Goal: Task Accomplishment & Management: Manage account settings

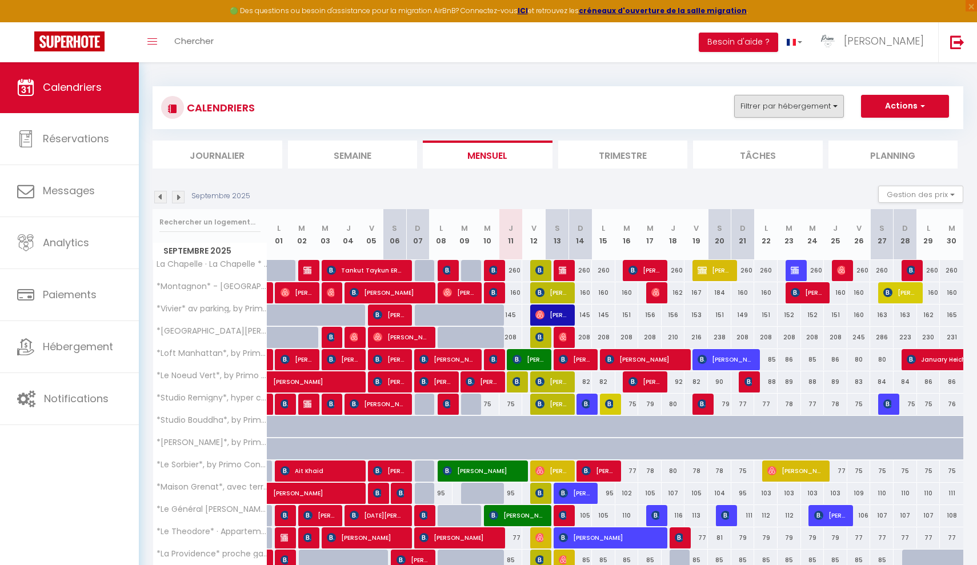
click at [762, 114] on button "Filtrer par hébergement" at bounding box center [789, 106] width 110 height 23
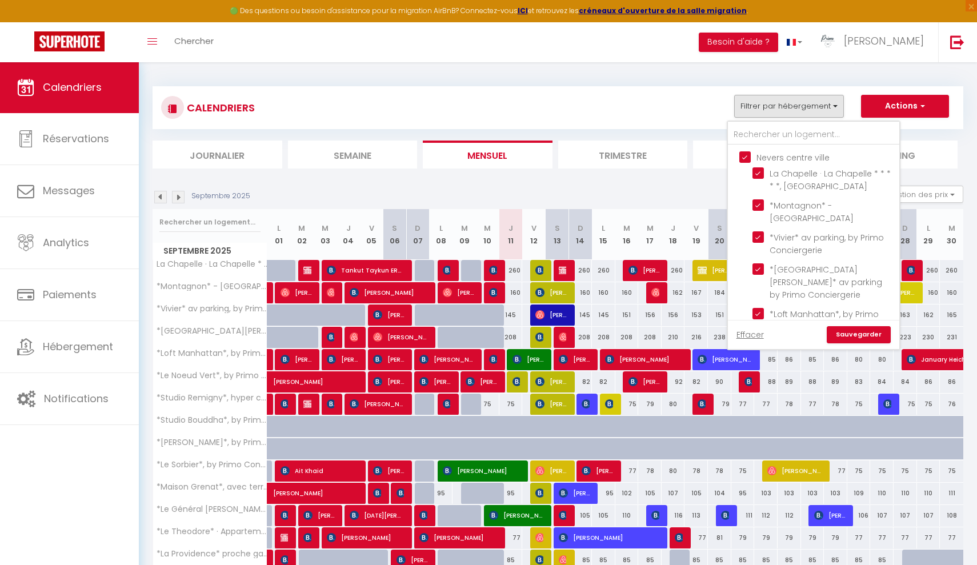
click at [742, 157] on input "Nevers centre ville" at bounding box center [824, 156] width 171 height 11
checkbox input "false"
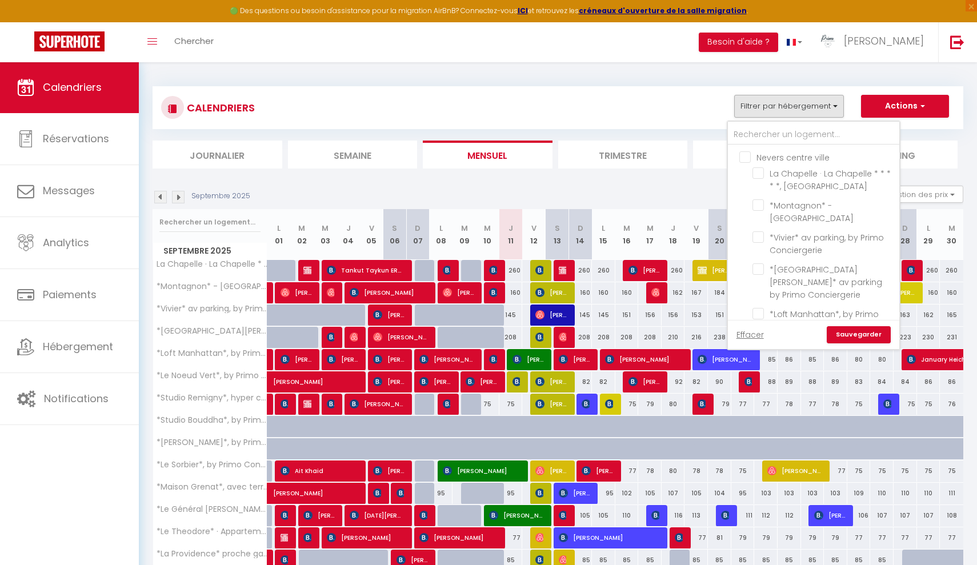
checkbox input "false"
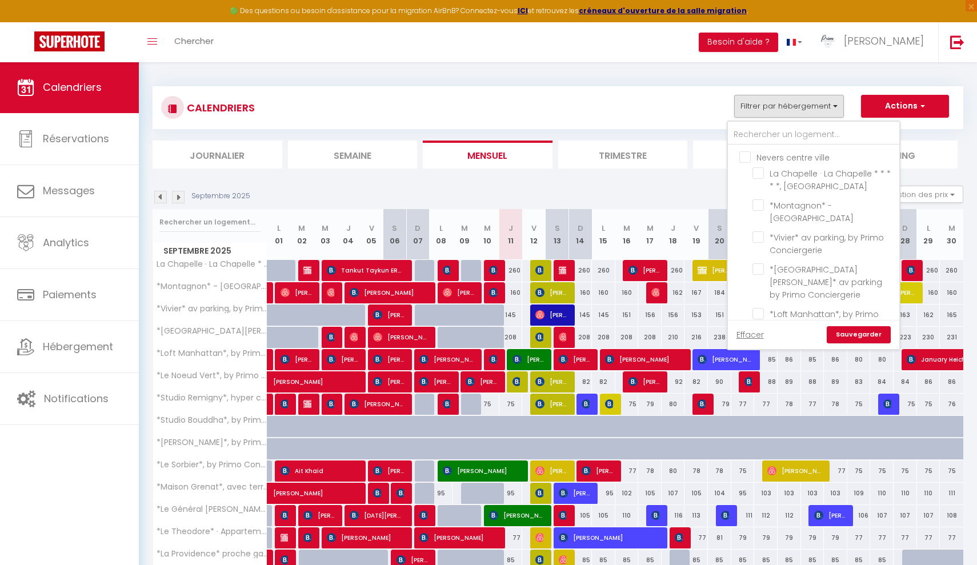
checkbox input "false"
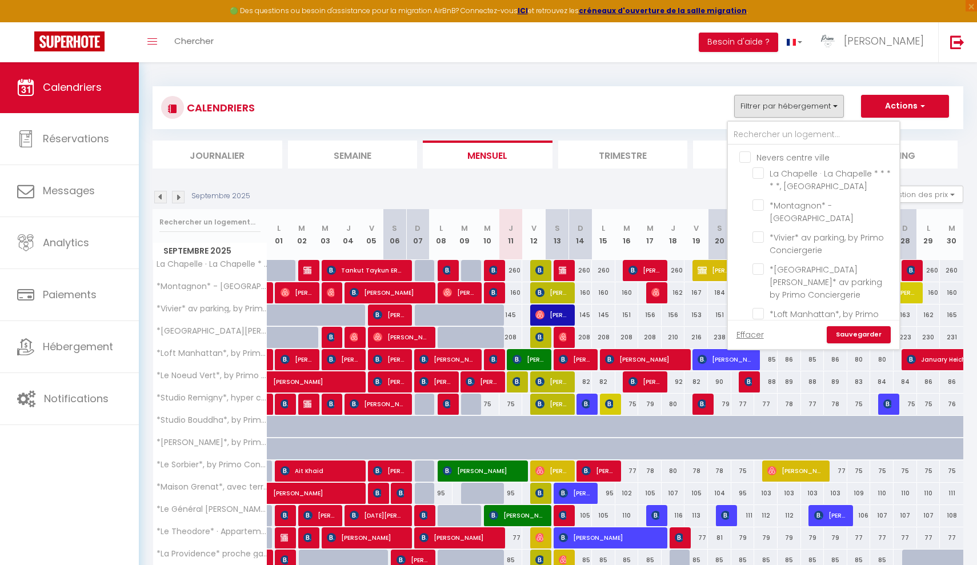
checkbox input "false"
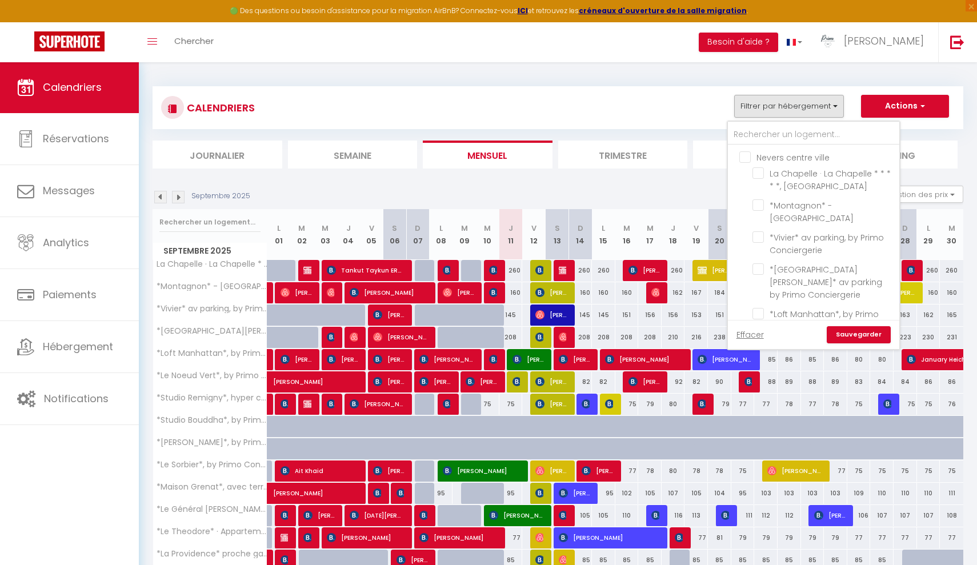
checkbox input "false"
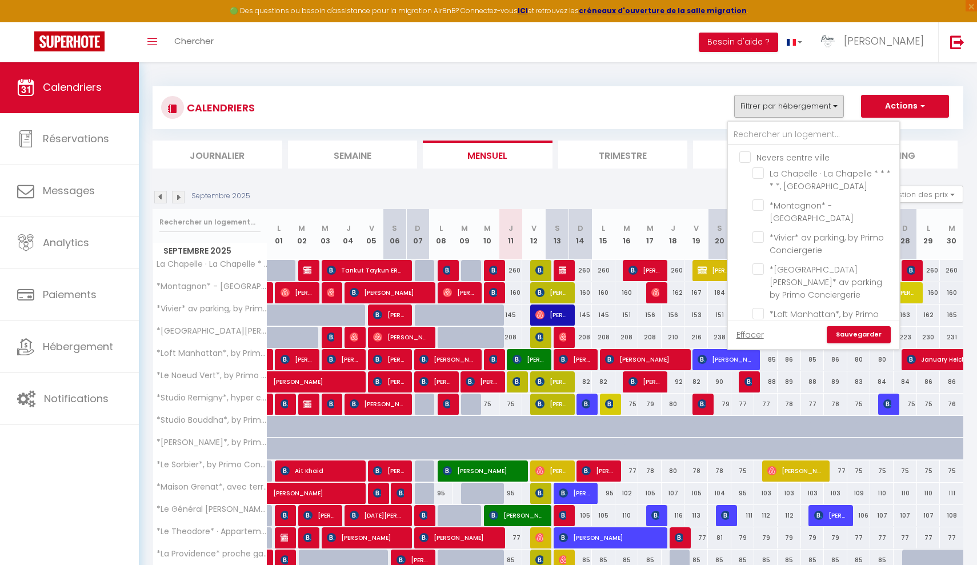
checkbox input "false"
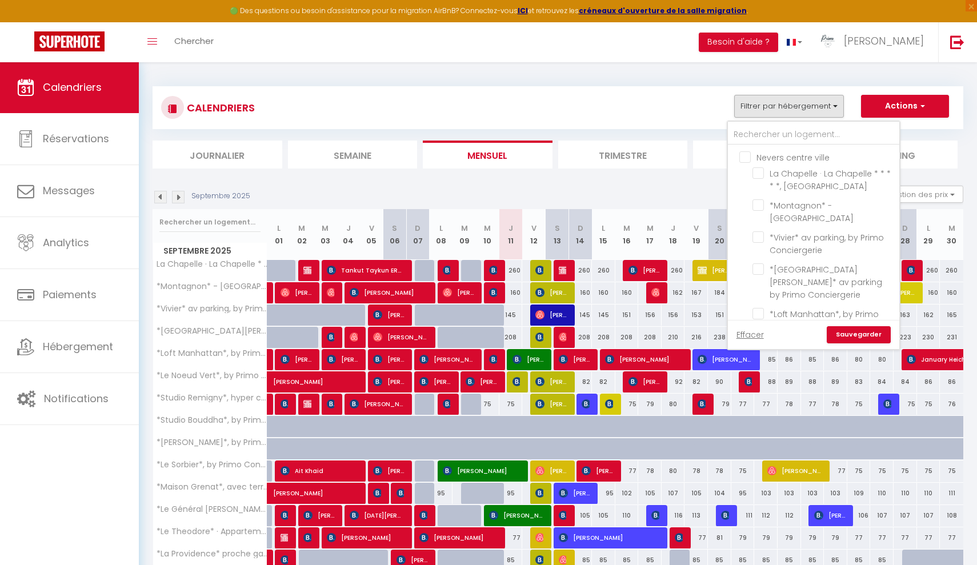
checkbox input "false"
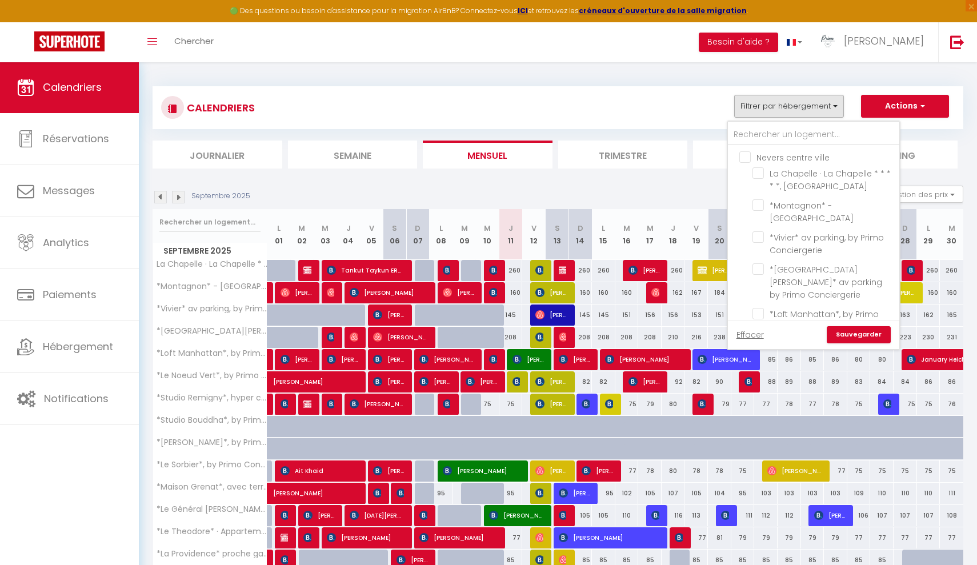
checkbox input "false"
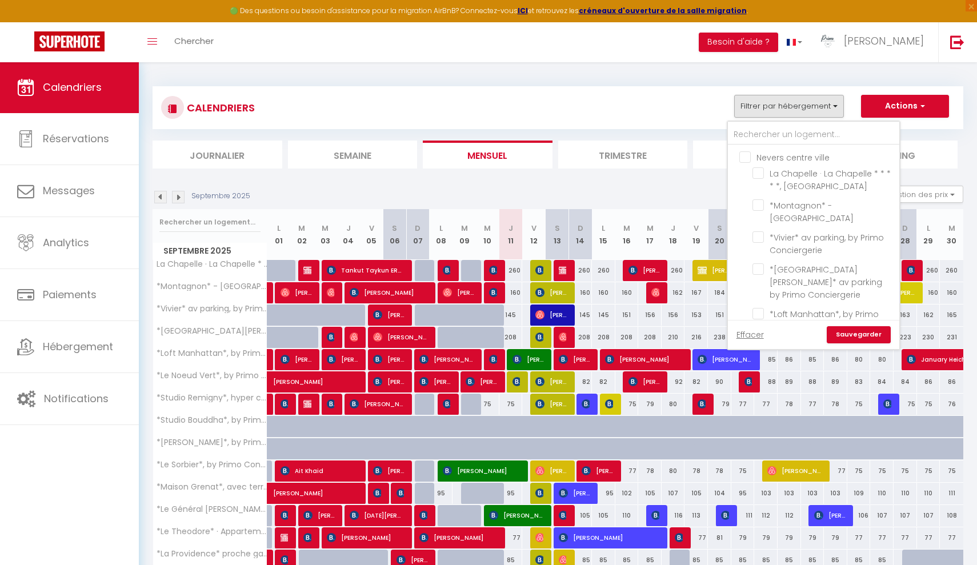
checkbox input "false"
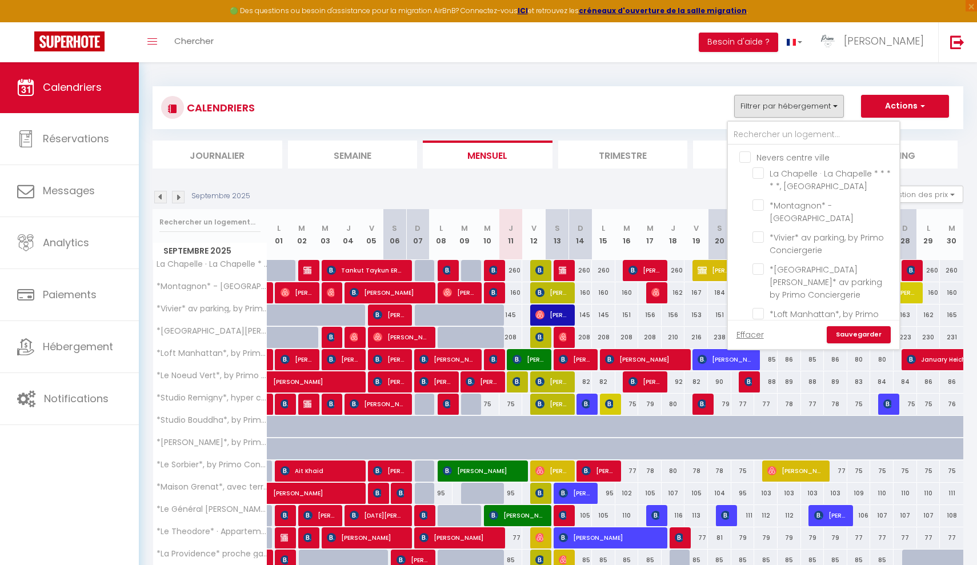
checkbox input "false"
click at [746, 252] on input "Les villas autour [PERSON_NAME][GEOGRAPHIC_DATA]" at bounding box center [824, 257] width 171 height 11
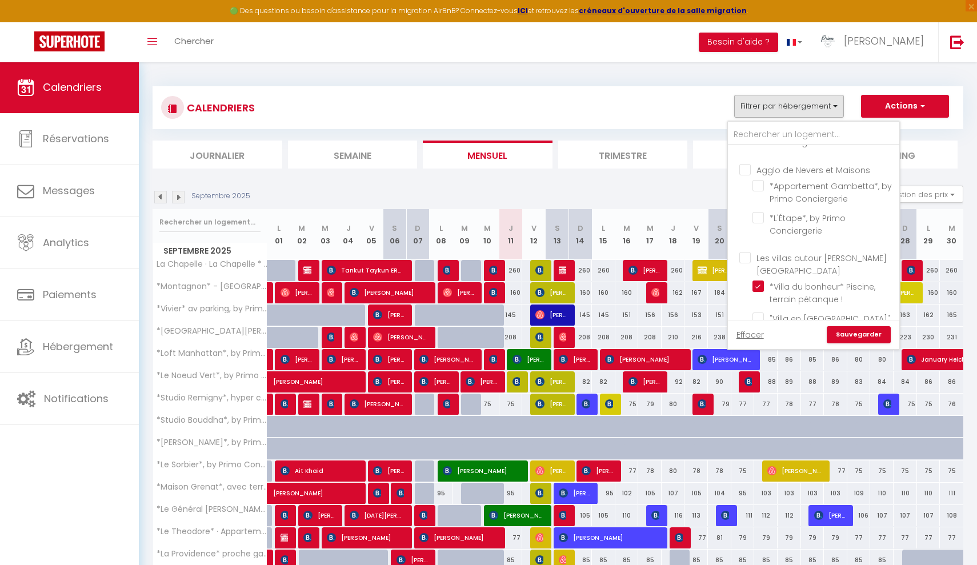
checkbox input "true"
checkbox input "false"
checkbox input "true"
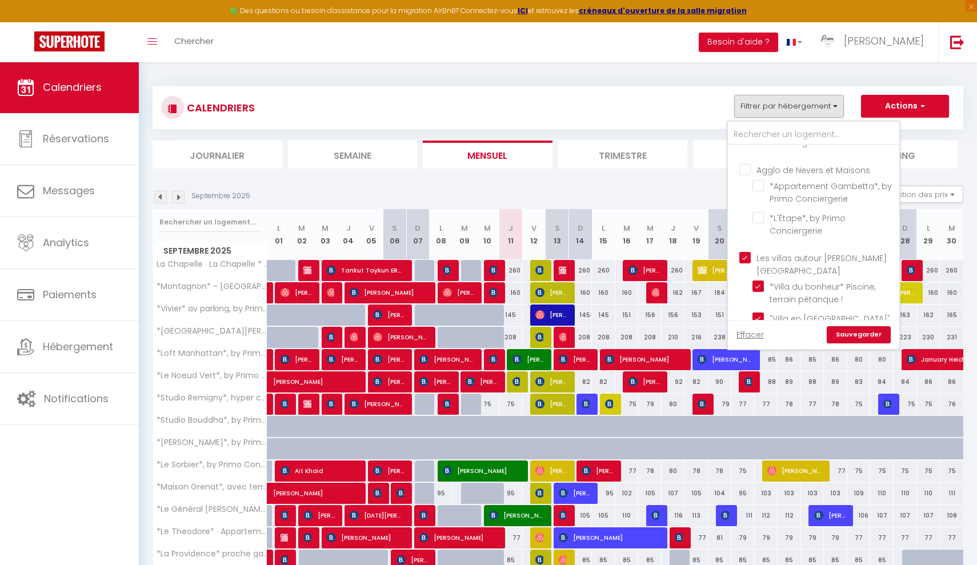
checkbox input "true"
checkbox input "false"
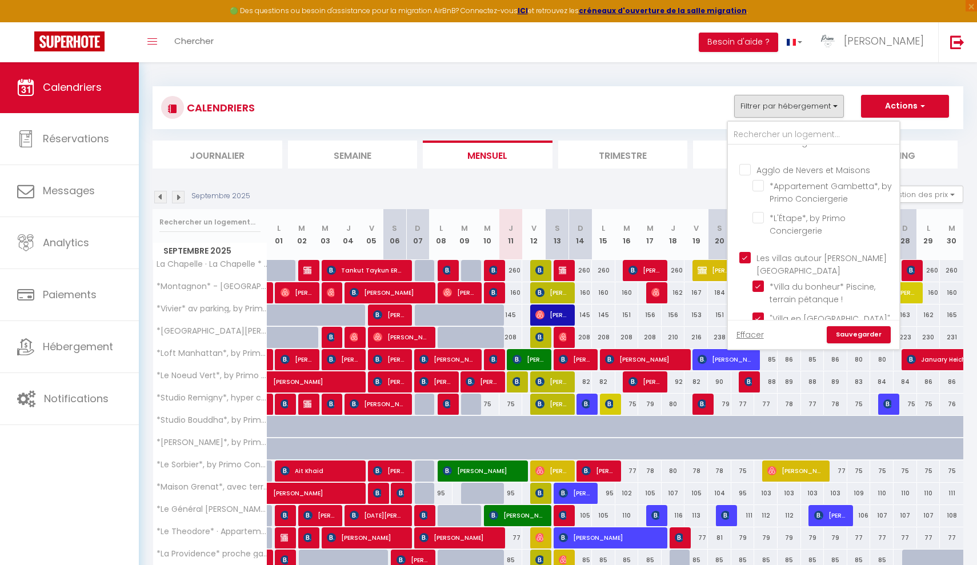
click at [857, 331] on link "Sauvegarder" at bounding box center [859, 334] width 64 height 17
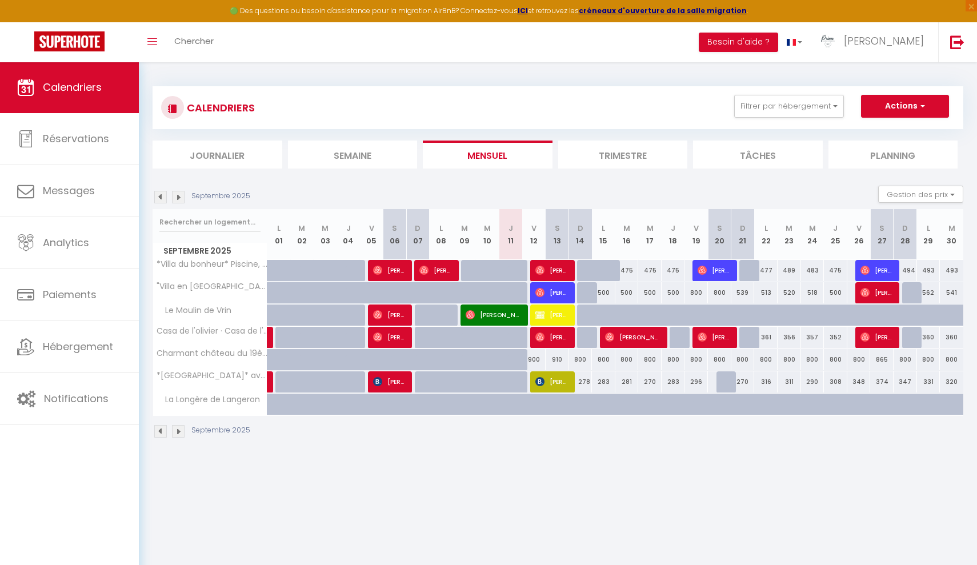
click at [183, 196] on img at bounding box center [178, 197] width 13 height 13
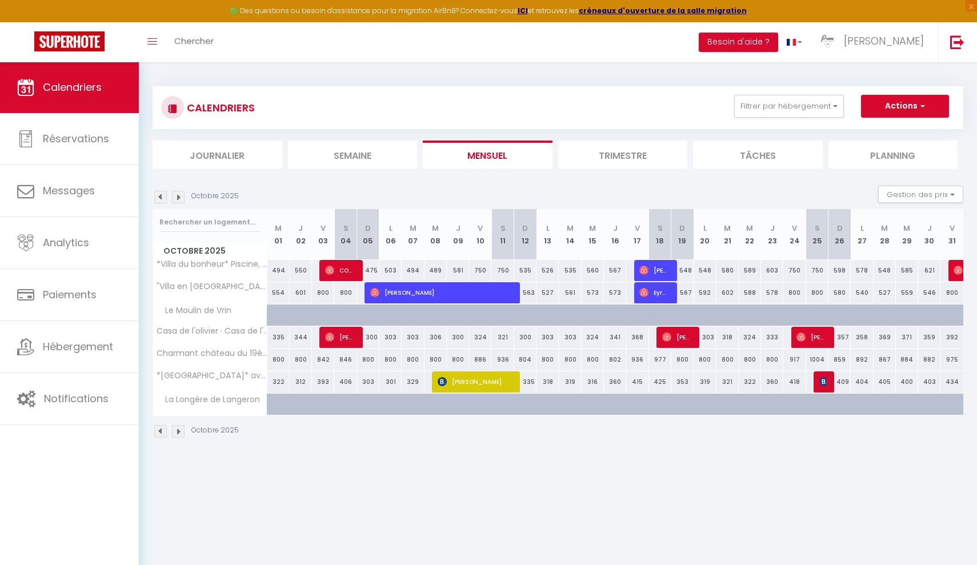
click at [183, 196] on img at bounding box center [178, 197] width 13 height 13
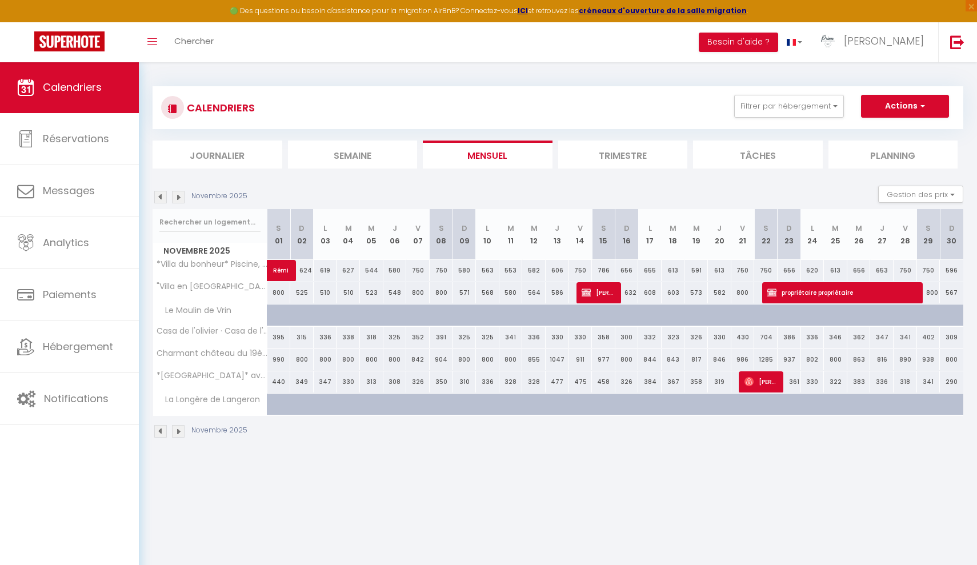
click at [183, 196] on img at bounding box center [178, 197] width 13 height 13
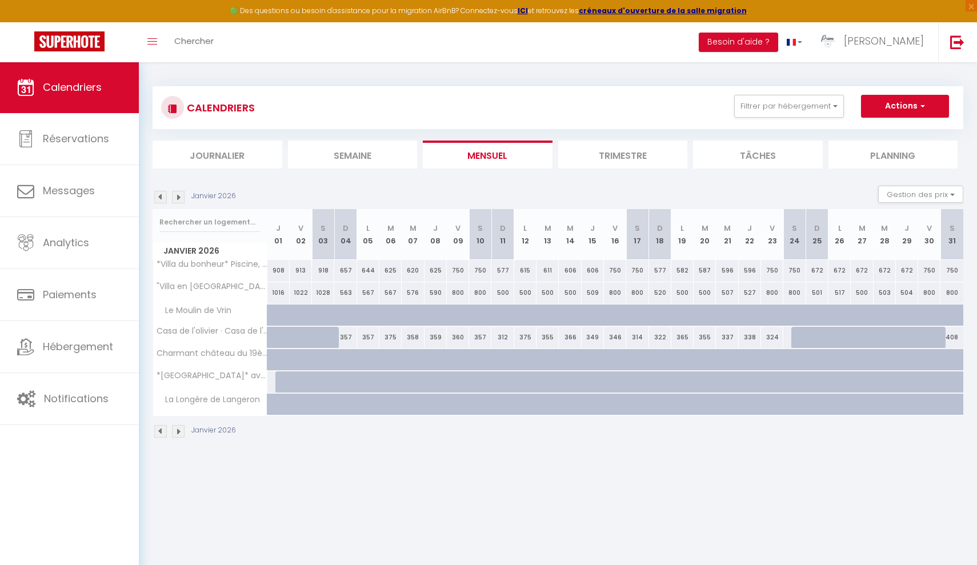
click at [183, 196] on img at bounding box center [178, 197] width 13 height 13
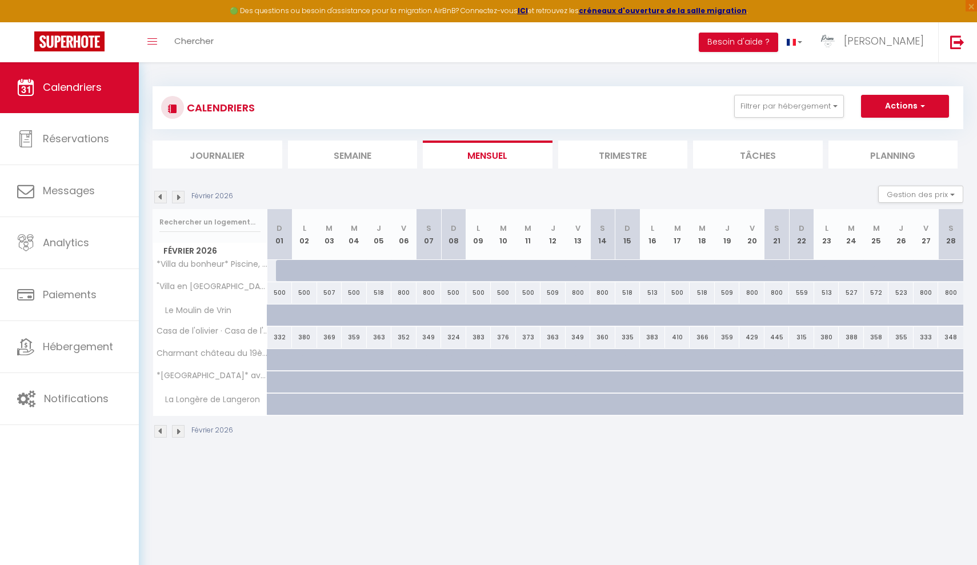
click at [161, 199] on img at bounding box center [160, 197] width 13 height 13
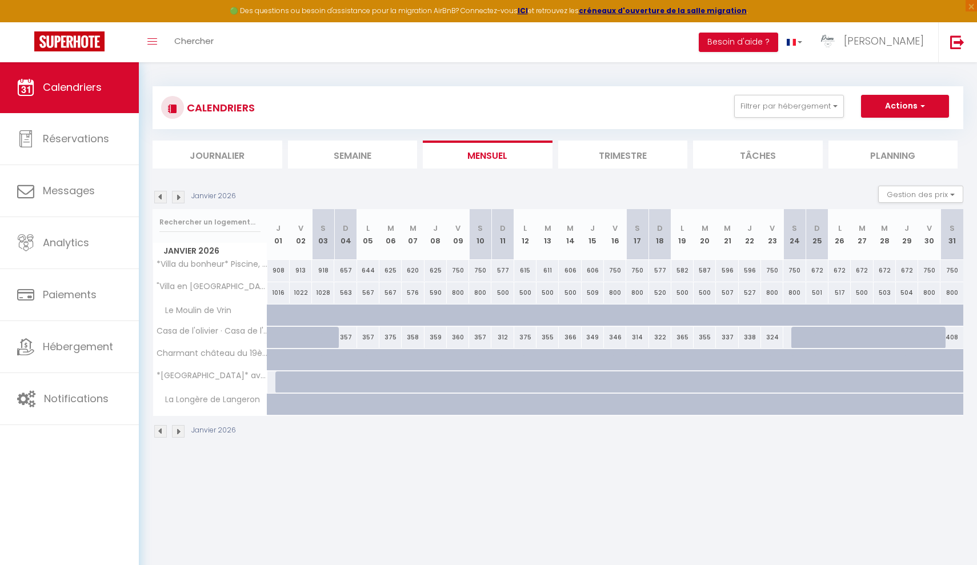
click at [161, 199] on img at bounding box center [160, 197] width 13 height 13
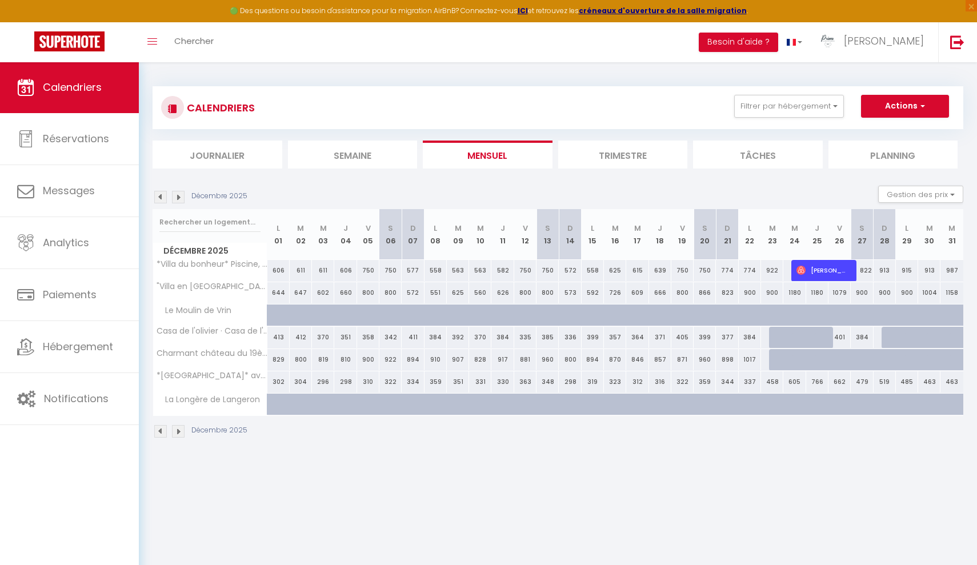
click at [182, 199] on img at bounding box center [178, 197] width 13 height 13
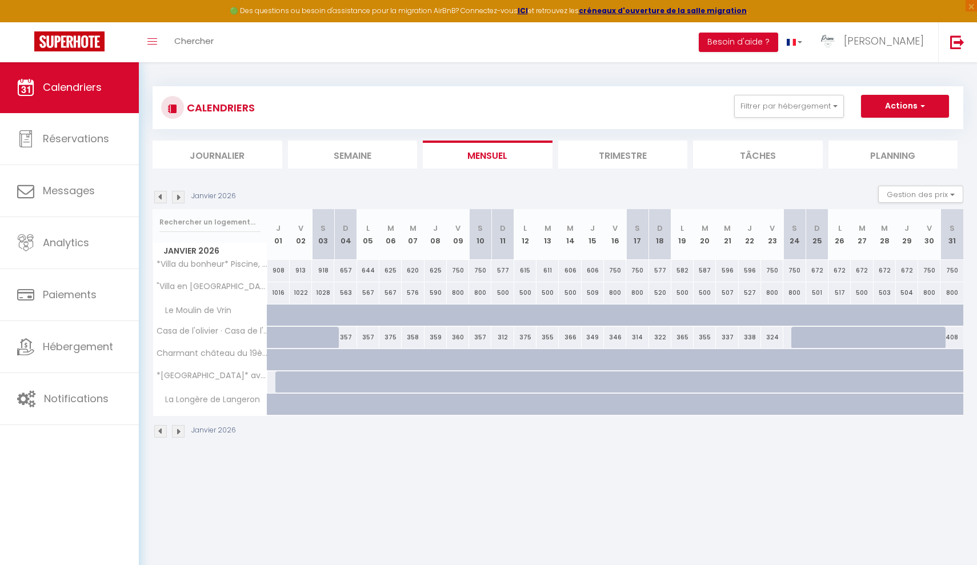
click at [283, 379] on div at bounding box center [286, 382] width 22 height 22
type input "461"
type input "Jeu 01 Janvier 2026"
type input "Ven 02 Janvier 2026"
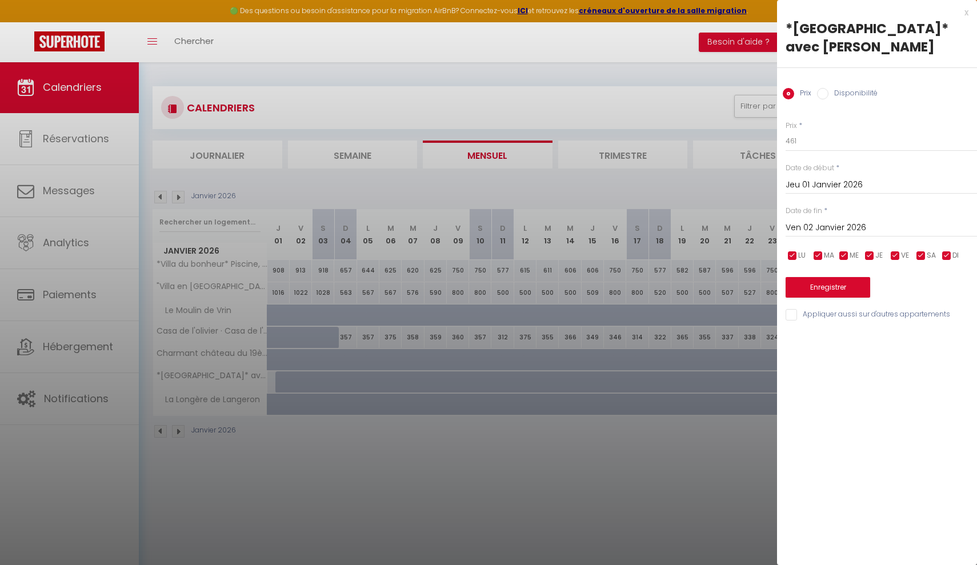
click at [822, 96] on input "Disponibilité" at bounding box center [822, 93] width 11 height 11
radio input "true"
radio input "false"
click at [849, 233] on input "Ven 02 Janvier 2026" at bounding box center [881, 229] width 191 height 15
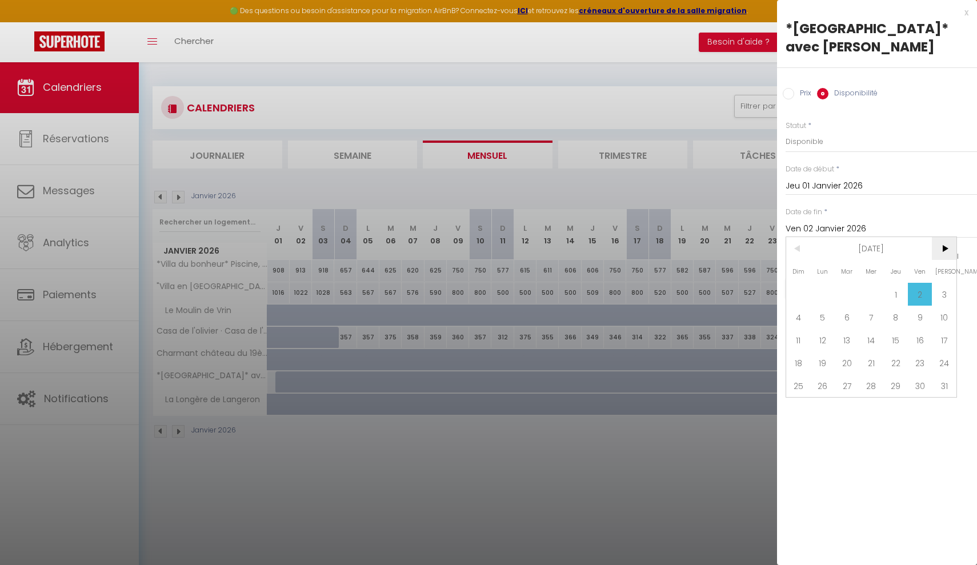
click at [943, 244] on span ">" at bounding box center [944, 248] width 25 height 23
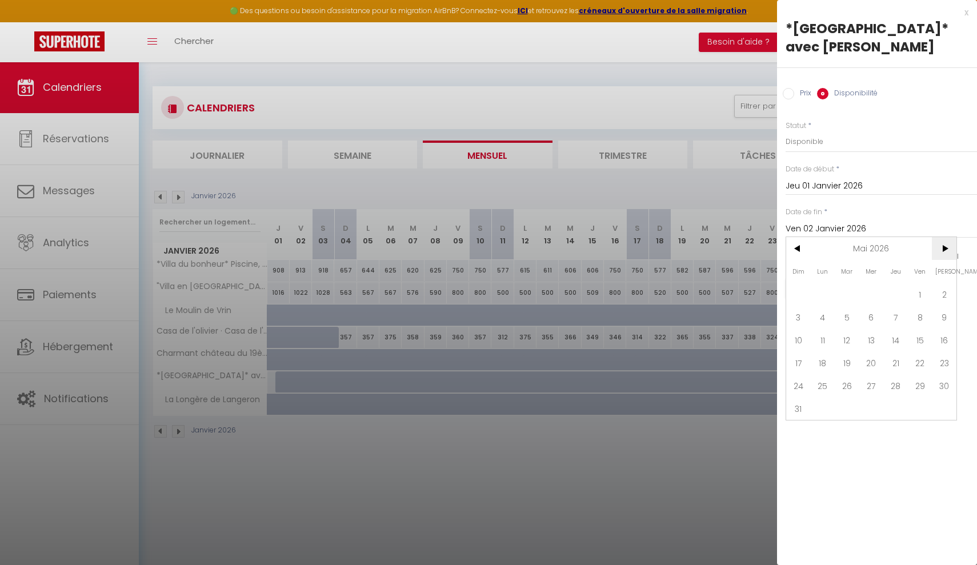
click at [943, 244] on span ">" at bounding box center [944, 248] width 25 height 23
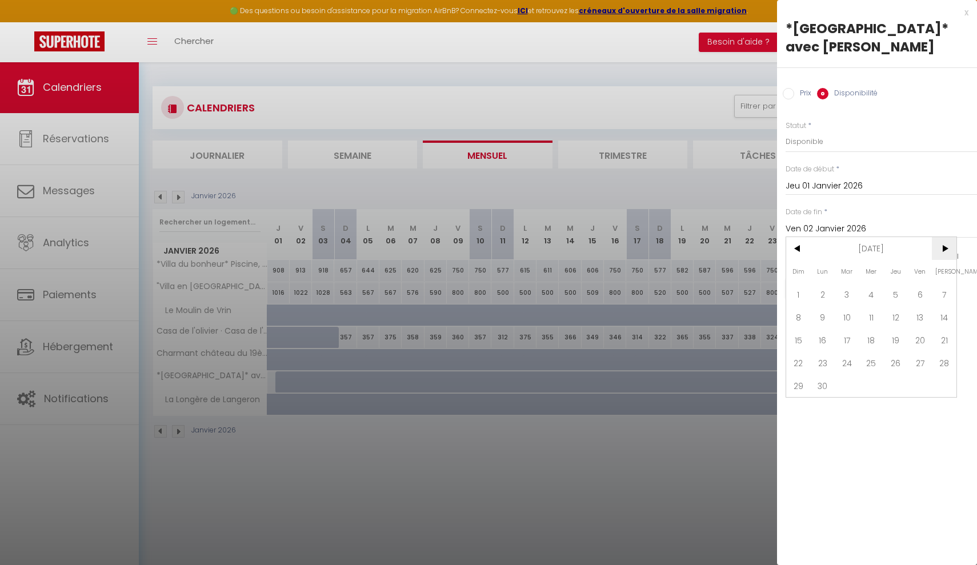
click at [942, 249] on span ">" at bounding box center [944, 248] width 25 height 23
click at [899, 377] on span "31" at bounding box center [895, 385] width 25 height 23
type input "Jeu 31 Décembre 2026"
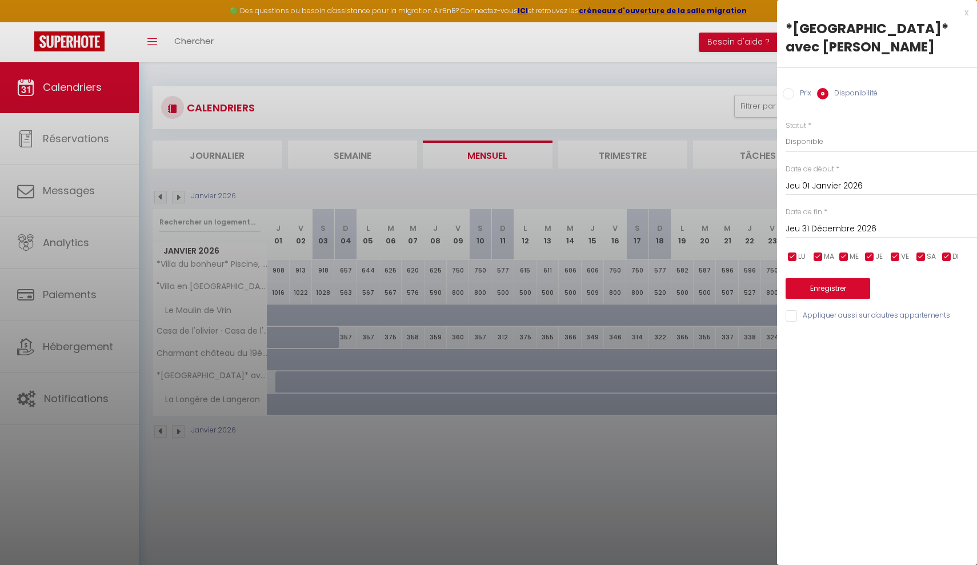
click at [837, 283] on button "Enregistrer" at bounding box center [828, 288] width 85 height 21
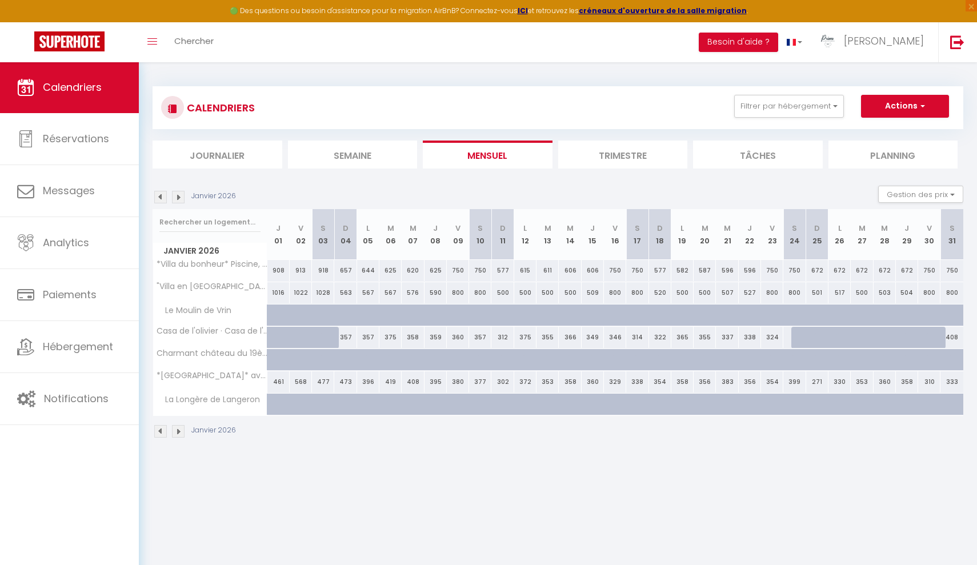
click at [179, 196] on img at bounding box center [178, 197] width 13 height 13
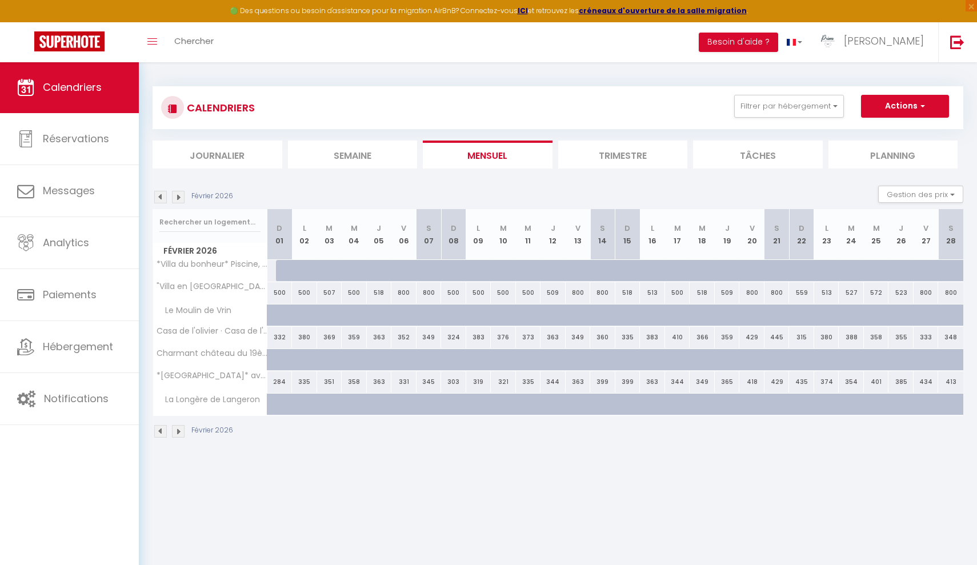
click at [179, 196] on img at bounding box center [178, 197] width 13 height 13
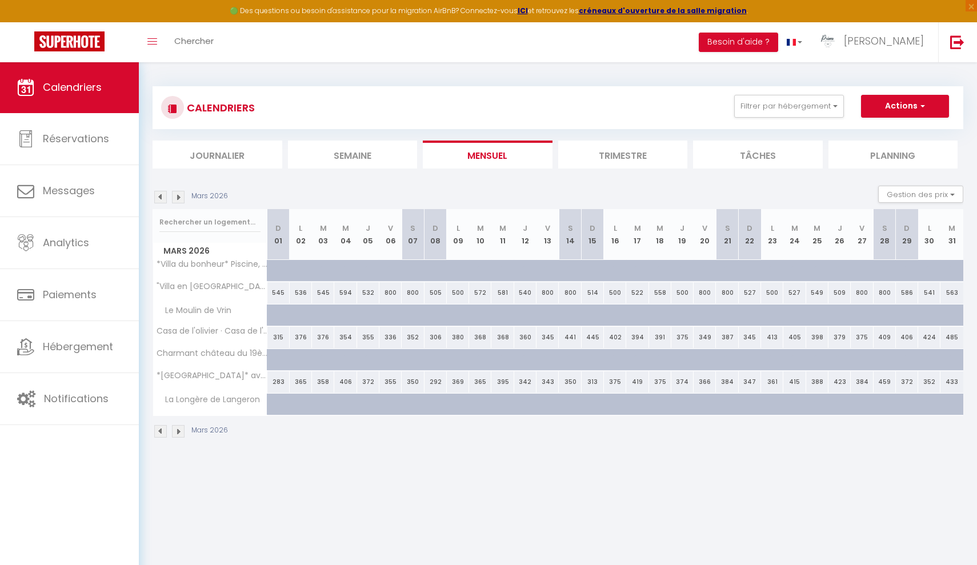
click at [179, 196] on img at bounding box center [178, 197] width 13 height 13
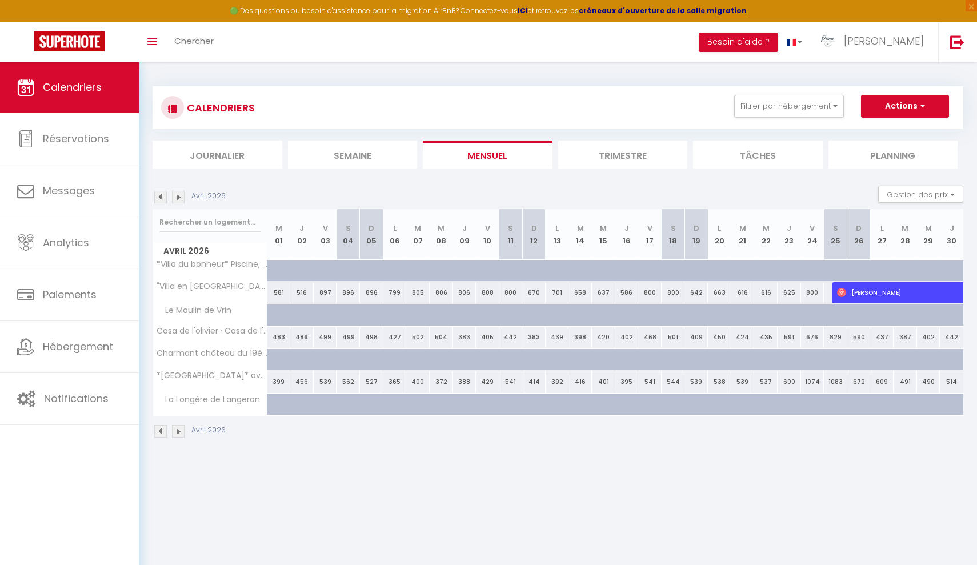
click at [179, 196] on img at bounding box center [178, 197] width 13 height 13
